Goal: Transaction & Acquisition: Purchase product/service

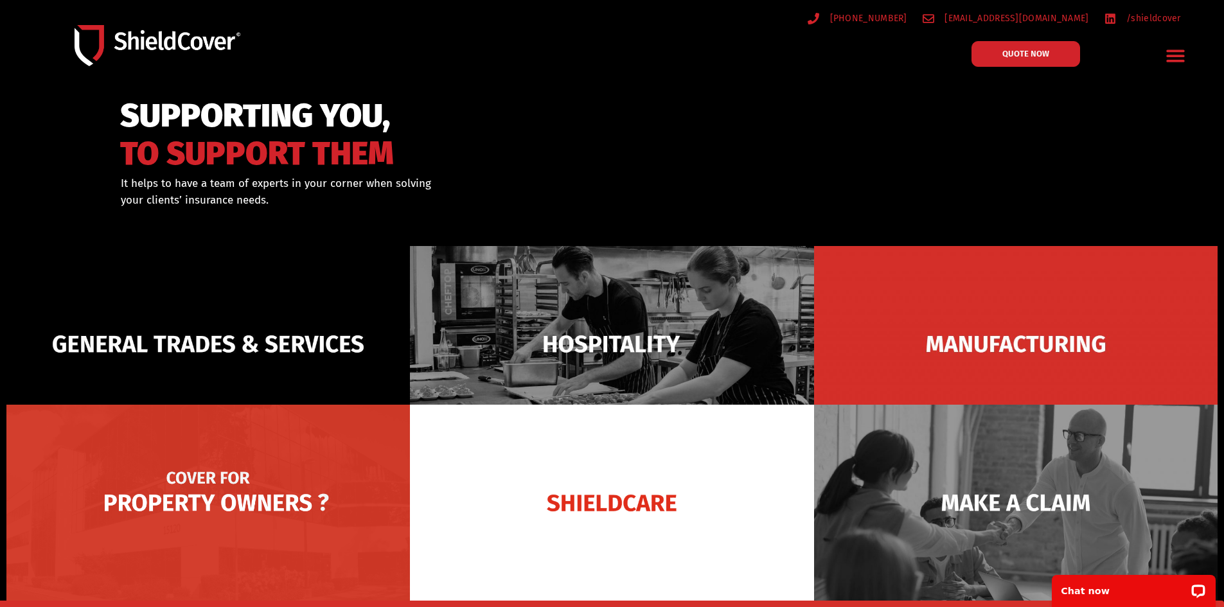
click at [254, 458] on img at bounding box center [207, 503] width 403 height 196
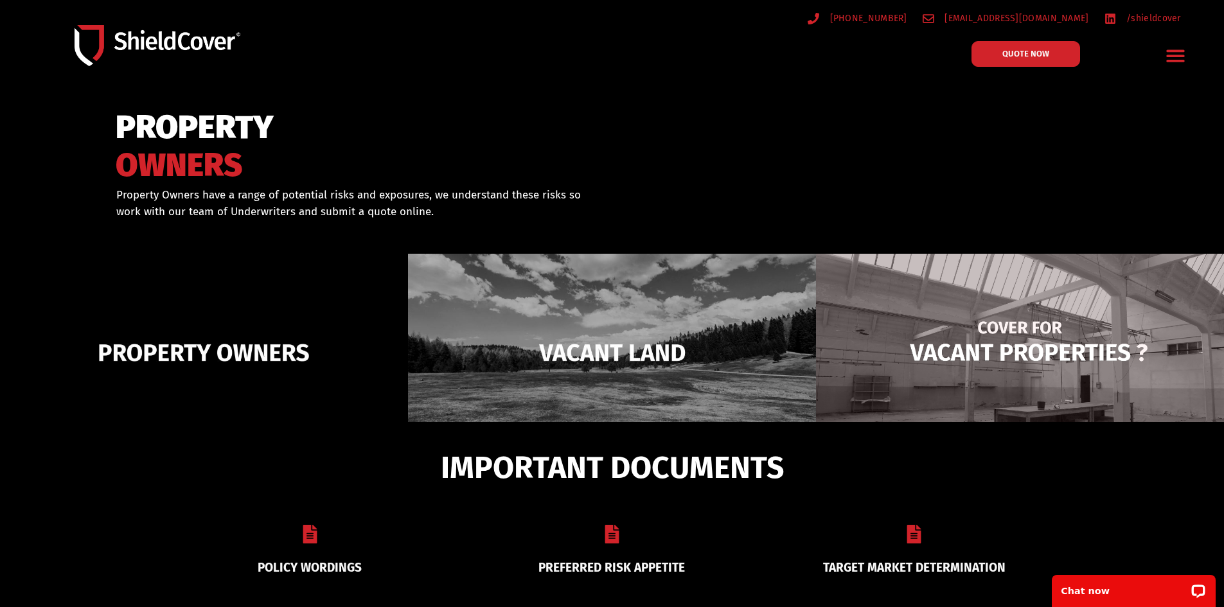
click at [1006, 328] on img at bounding box center [1020, 353] width 408 height 198
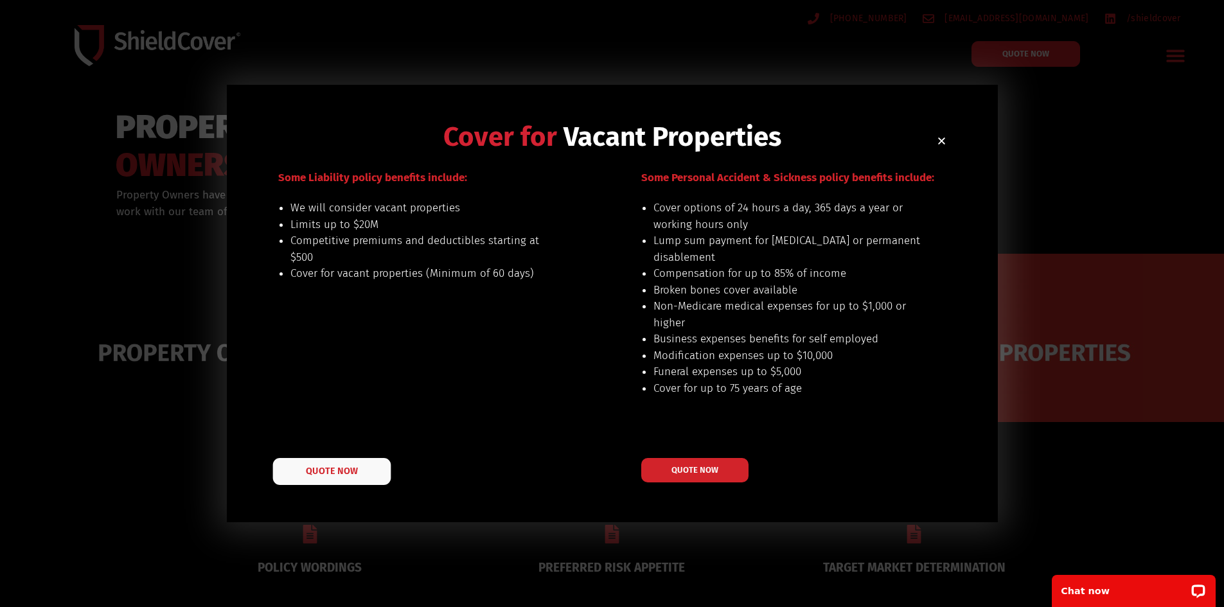
click at [354, 470] on span "QUOTE NOW" at bounding box center [331, 470] width 51 height 9
